Goal: Task Accomplishment & Management: Use online tool/utility

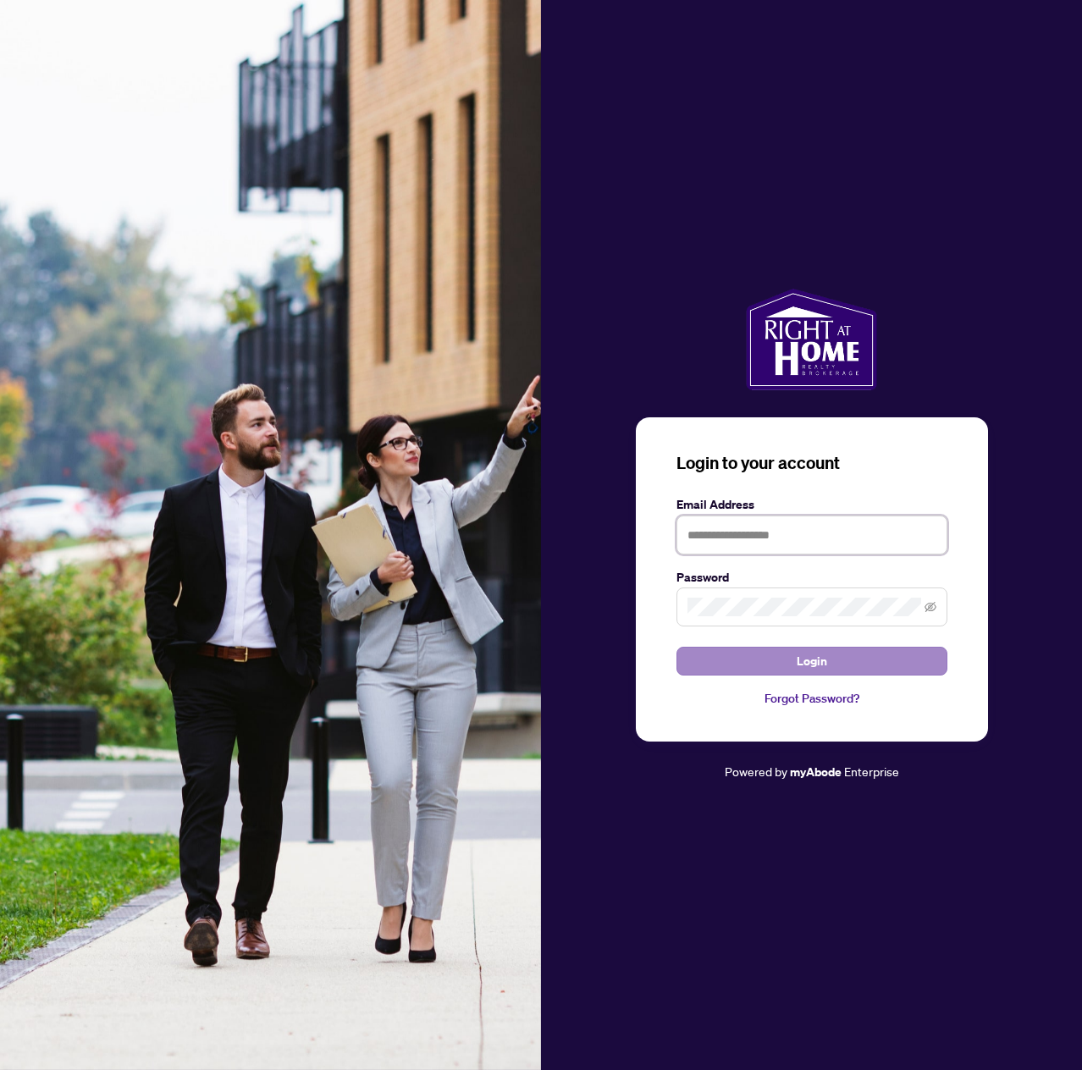
type input "**********"
click at [698, 660] on button "Login" at bounding box center [811, 661] width 271 height 29
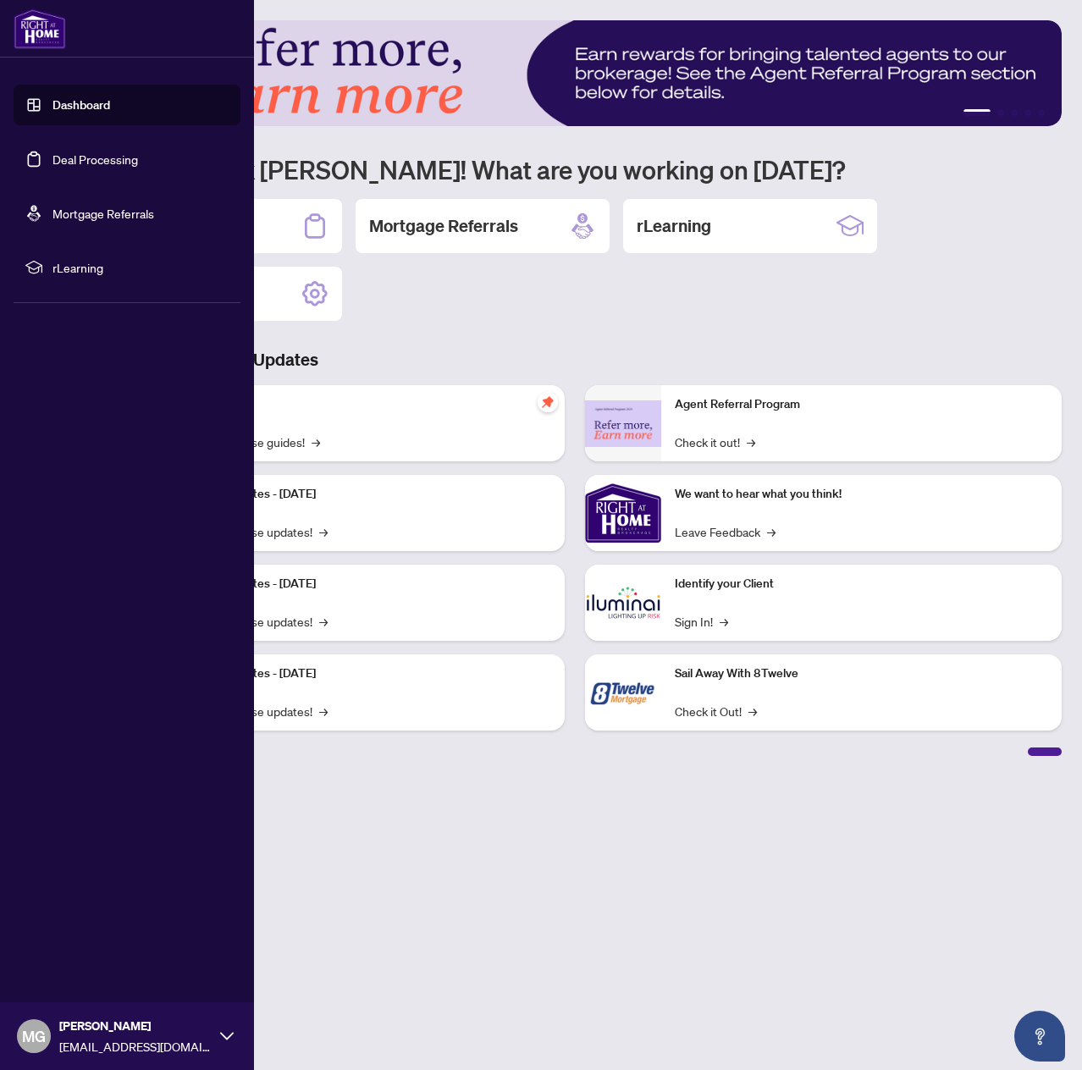
click at [68, 158] on link "Deal Processing" at bounding box center [95, 159] width 86 height 15
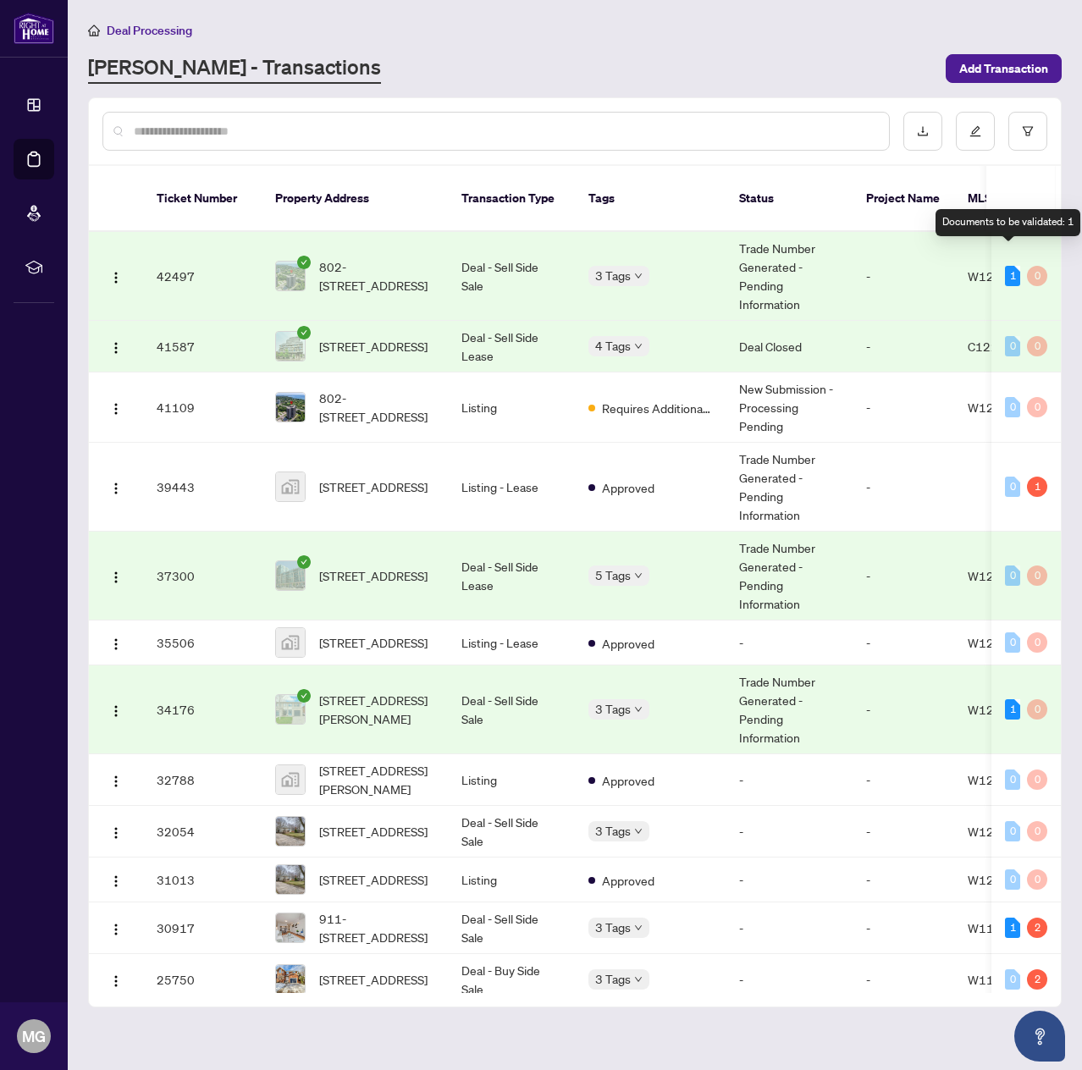
click at [1008, 266] on div "1" at bounding box center [1012, 276] width 15 height 20
